Goal: Check status: Check status

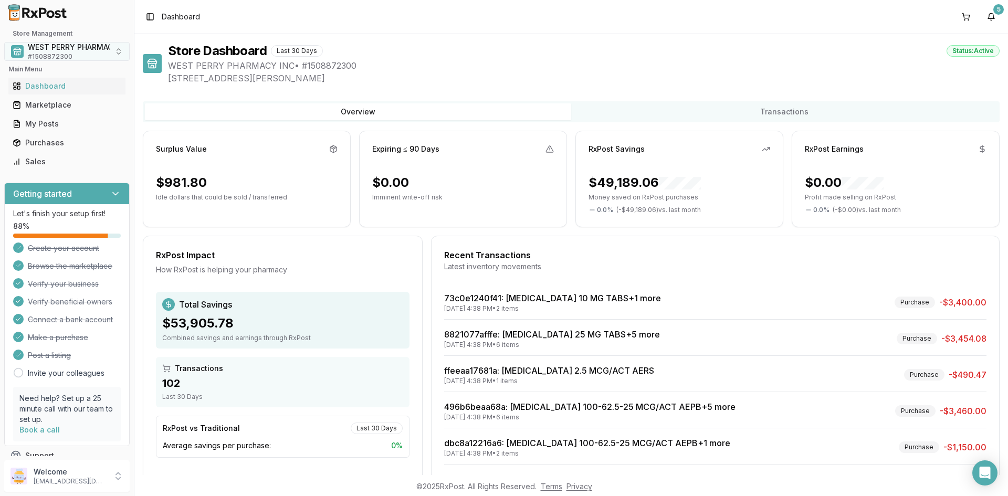
click at [54, 45] on span "WEST PERRY PHARMACY INC" at bounding box center [81, 47] width 106 height 11
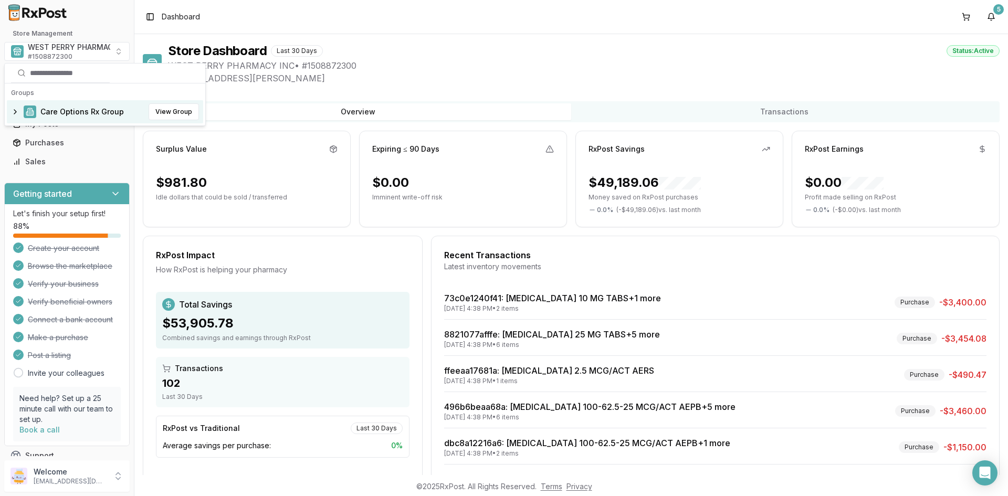
click at [59, 107] on span "Care Options Rx Group" at bounding box center [81, 112] width 83 height 11
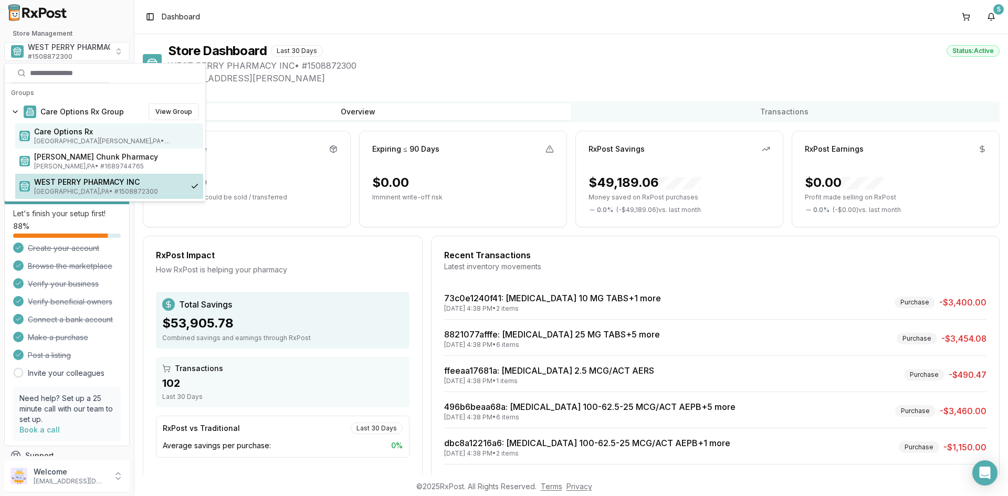
click at [61, 131] on span "Care Options Rx" at bounding box center [116, 132] width 165 height 11
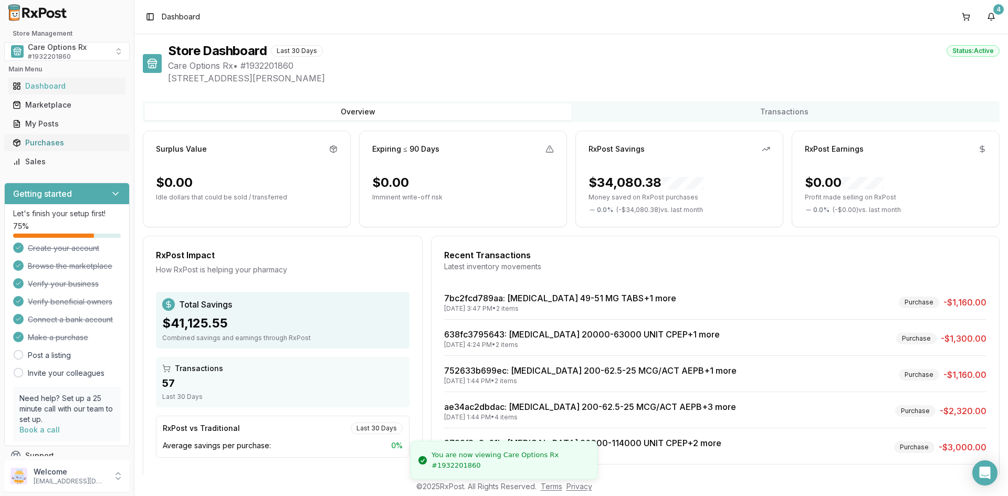
click at [51, 142] on div "Purchases" at bounding box center [67, 143] width 109 height 11
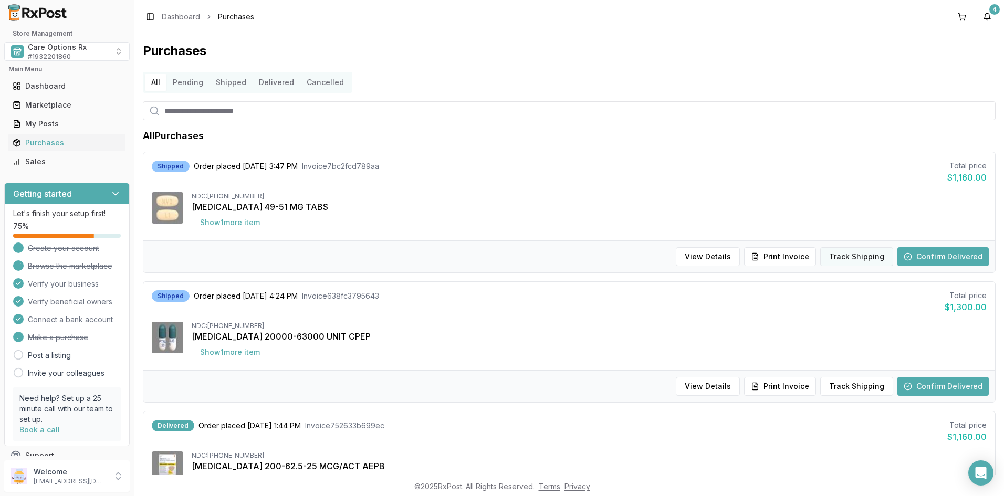
click at [855, 255] on button "Track Shipping" at bounding box center [856, 256] width 73 height 19
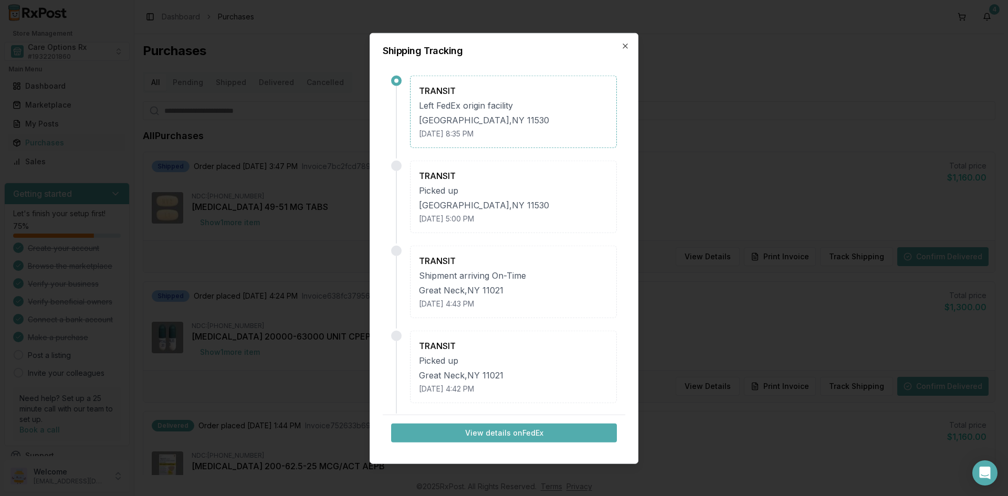
click at [487, 431] on button "View details on FedEx" at bounding box center [504, 432] width 226 height 19
click at [630, 46] on div "Shipping Tracking TRANSIT Left FedEx origin facility [GEOGRAPHIC_DATA] [DATE] 8…" at bounding box center [504, 248] width 269 height 431
click at [626, 44] on icon "button" at bounding box center [625, 45] width 8 height 8
